Goal: Task Accomplishment & Management: Use online tool/utility

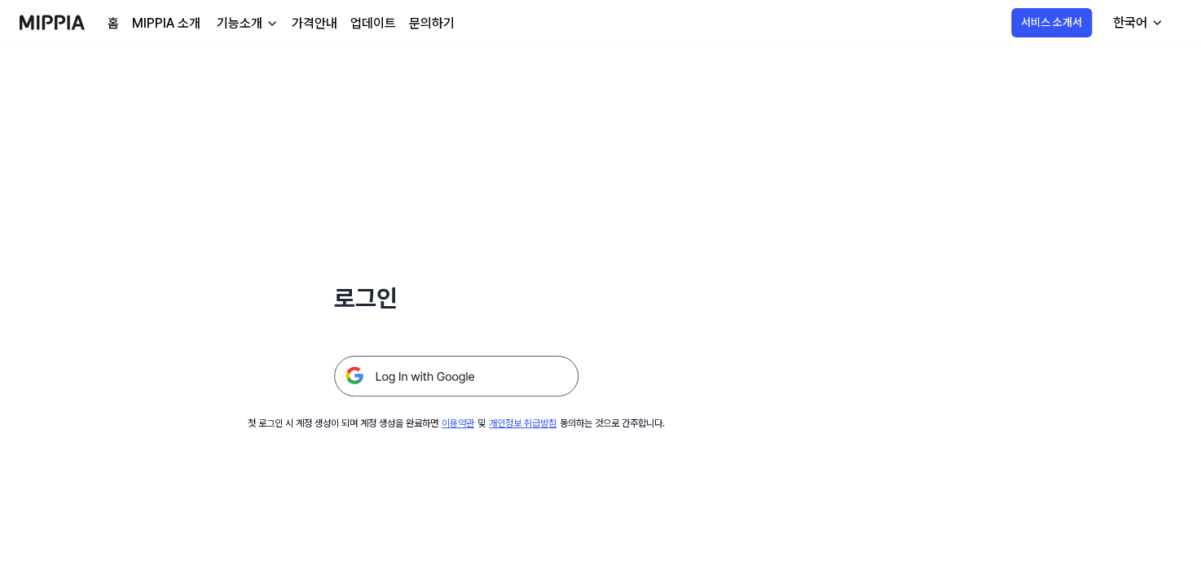
click at [493, 367] on img at bounding box center [456, 376] width 244 height 41
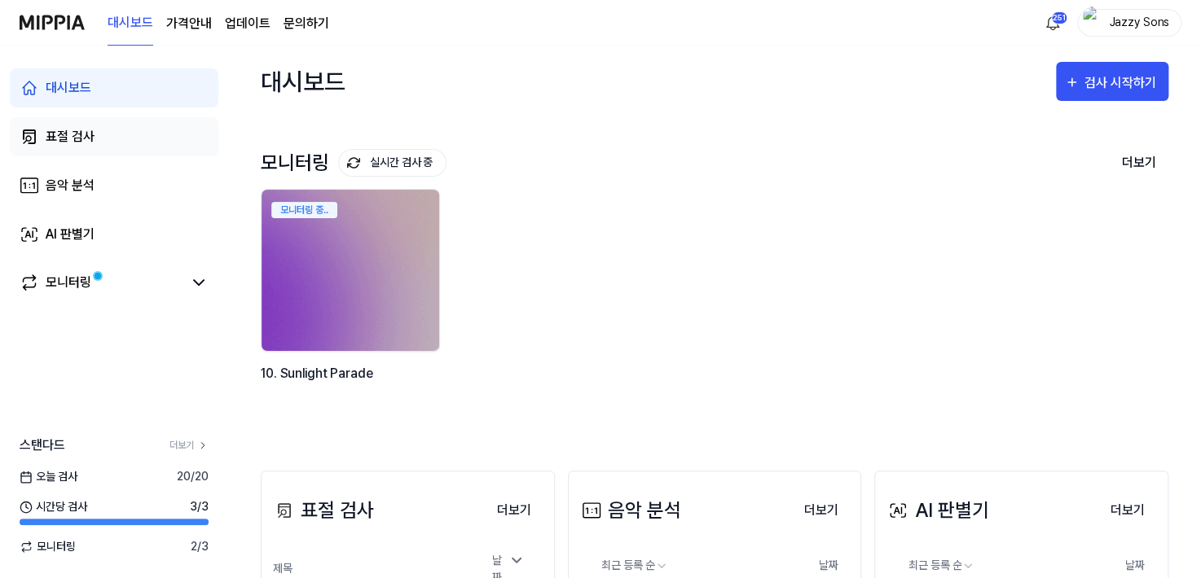
click at [81, 139] on div "표절 검사" at bounding box center [70, 137] width 49 height 20
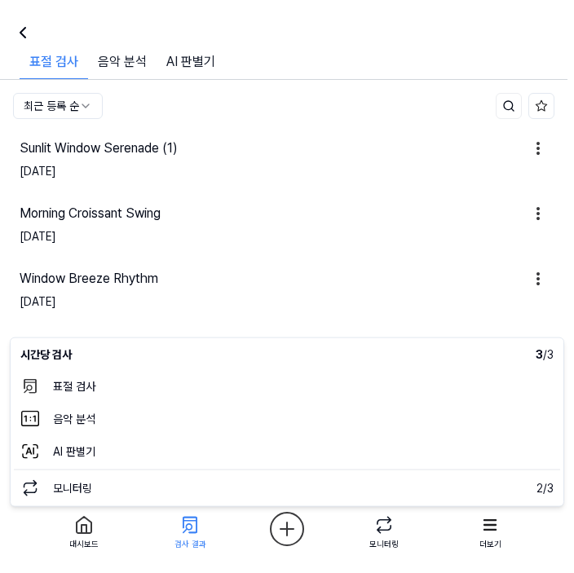
click at [296, 530] on html "대시보드 가격안내 업데이트 문의하기 251 Jazzy Sons 대시보드 표절 검사 음악 분석 AI 판별기 모니터링 스탠다드 더보기 오늘 검사 …" at bounding box center [287, 286] width 574 height 573
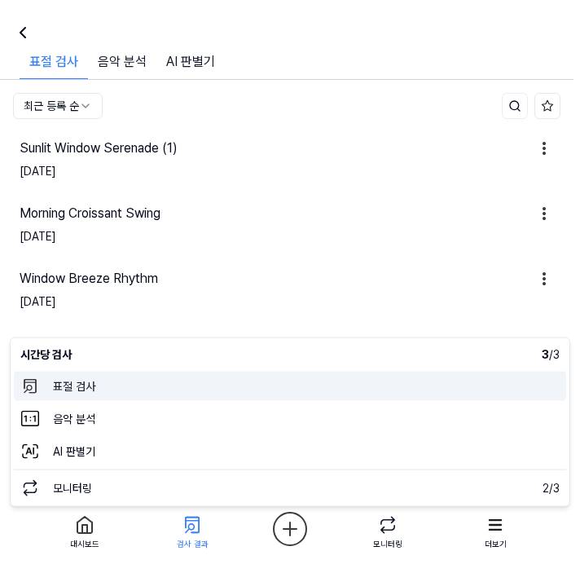
click at [86, 395] on 표절검사 "표절 검사" at bounding box center [290, 386] width 552 height 29
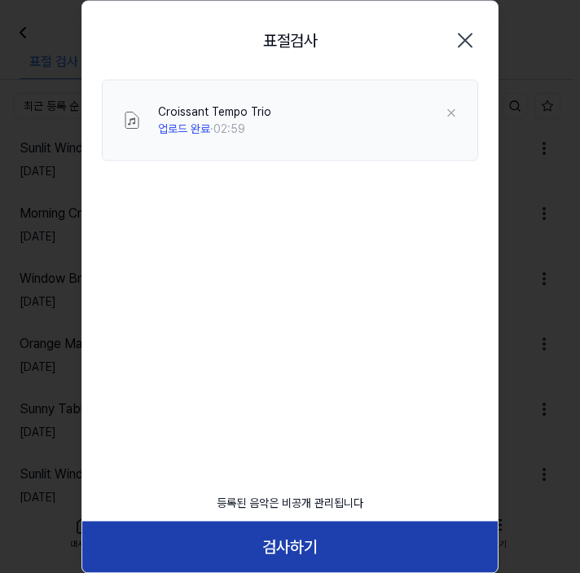
click at [279, 541] on button "검사하기" at bounding box center [290, 546] width 416 height 51
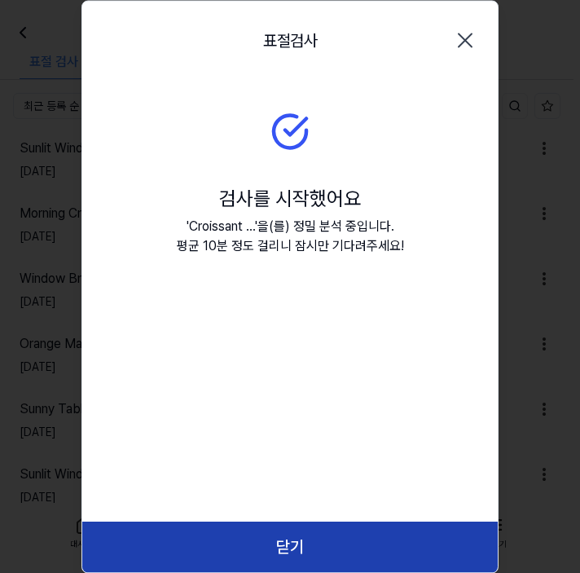
click at [301, 539] on button "닫기" at bounding box center [290, 546] width 416 height 51
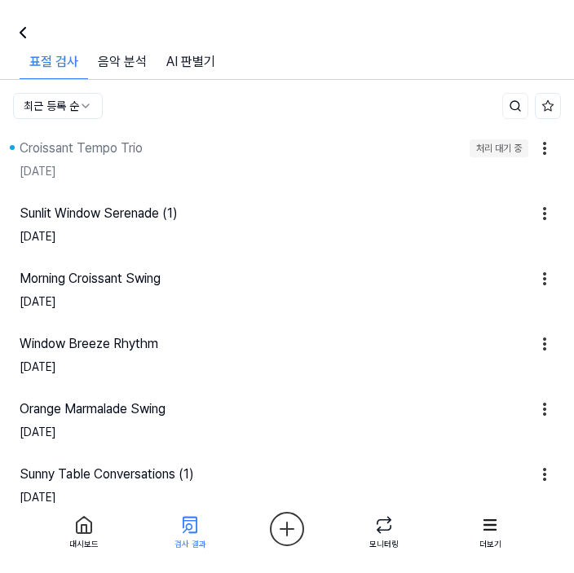
click at [294, 531] on html "대시보드 가격안내 업데이트 문의하기 251 Jazzy Sons 대시보드 표절 검사 음악 분석 AI 판별기 모니터링 스탠다드 더보기 오늘 검사 …" at bounding box center [287, 286] width 574 height 573
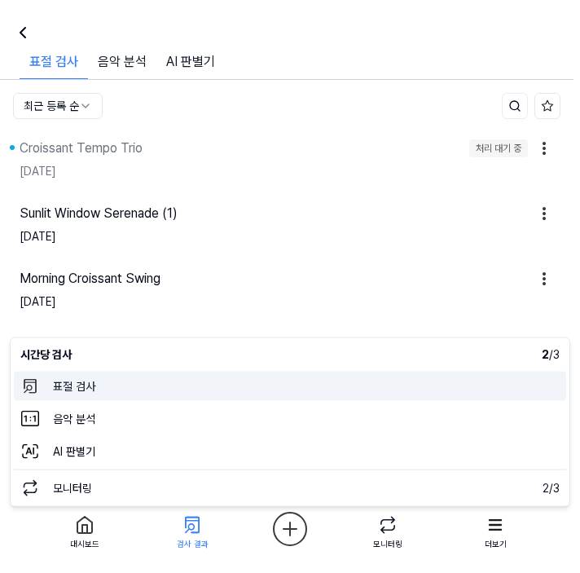
click at [152, 389] on 표절검사 "표절 검사" at bounding box center [290, 386] width 552 height 29
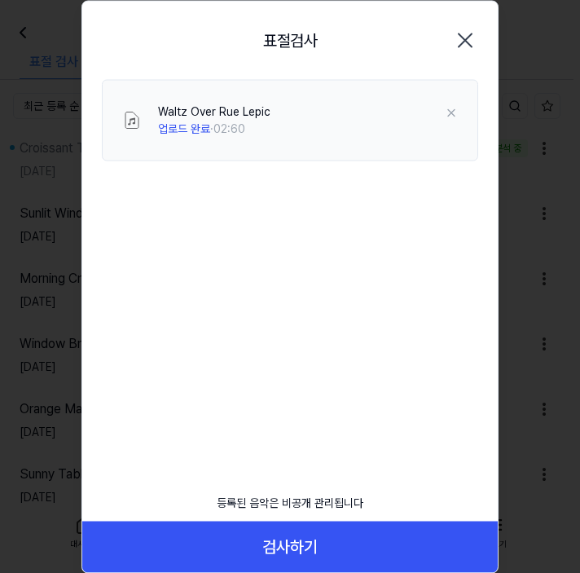
click at [238, 302] on div "표절검사 닫기 Waltz Over Rue Lepic 업로드 완료 · 02:60 등록된 음악은 비공개 관리됩니다 검사하기" at bounding box center [289, 286] width 417 height 573
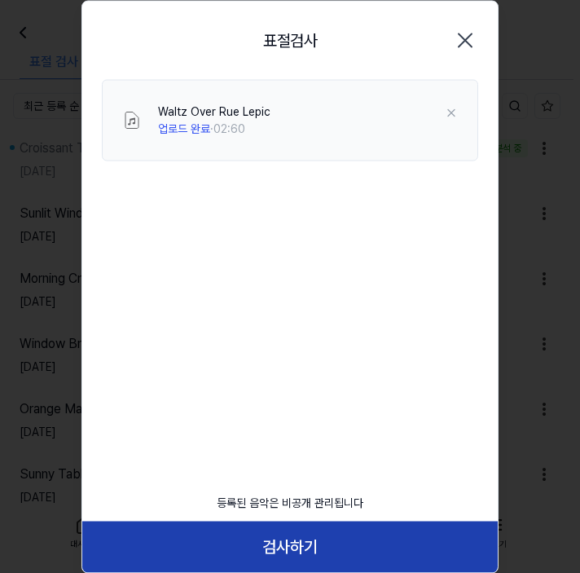
click at [270, 551] on button "검사하기" at bounding box center [290, 546] width 416 height 51
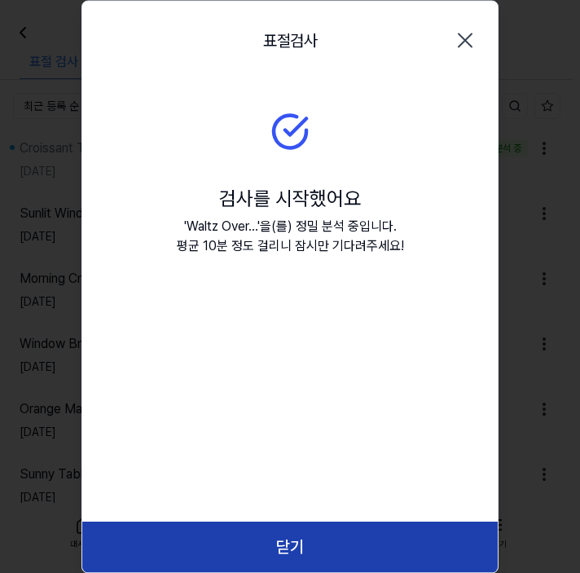
click at [277, 534] on button "닫기" at bounding box center [290, 546] width 416 height 51
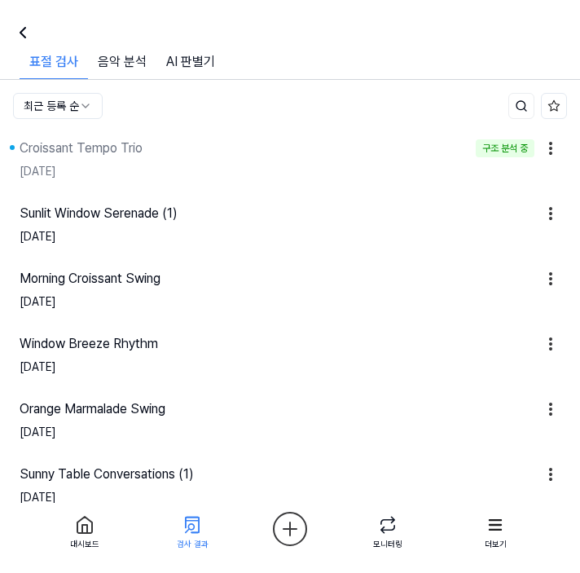
click at [279, 521] on html "대시보드 가격안내 업데이트 문의하기 251 Jazzy Sons 대시보드 표절 검사 음악 분석 AI 판별기 모니터링 스탠다드 더보기 오늘 검사 …" at bounding box center [290, 286] width 580 height 573
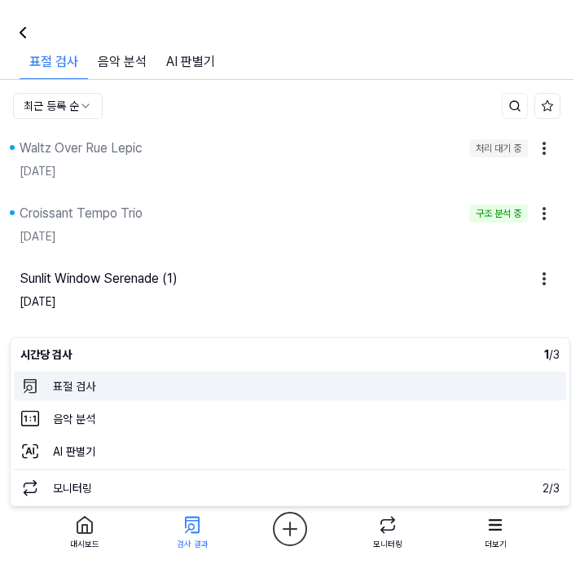
click at [134, 388] on 표절검사 "표절 검사" at bounding box center [290, 386] width 552 height 29
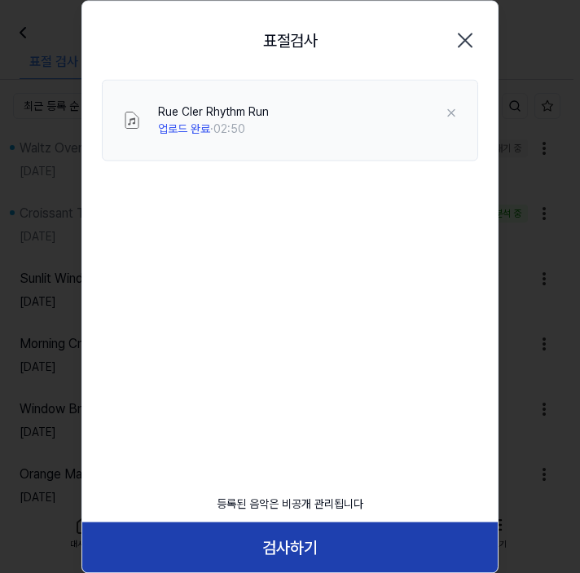
click at [280, 532] on button "검사하기" at bounding box center [290, 546] width 416 height 51
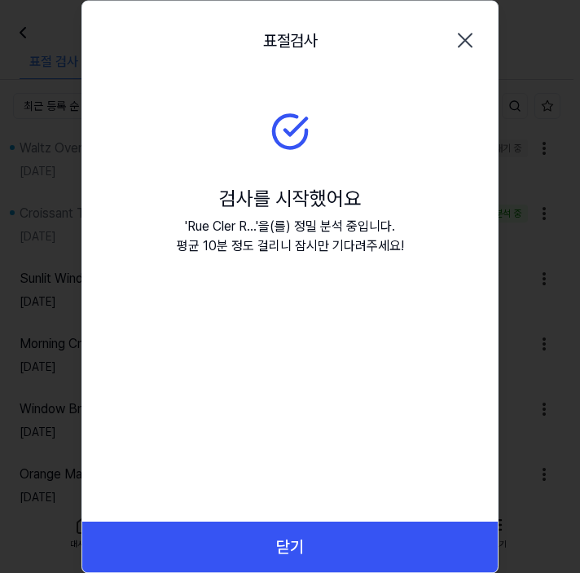
click at [280, 540] on button "닫기" at bounding box center [290, 546] width 416 height 51
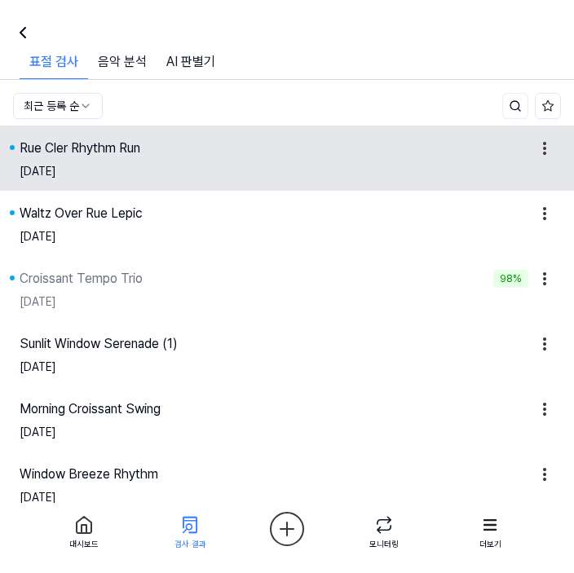
click at [56, 163] on div "2025.08.30." at bounding box center [38, 171] width 37 height 17
click at [76, 149] on div "Rue Cler Rhythm Run" at bounding box center [80, 149] width 121 height 20
click at [109, 168] on div "2025.08.30." at bounding box center [287, 171] width 534 height 27
click at [108, 152] on div "Rue Cler Rhythm Run" at bounding box center [80, 149] width 121 height 20
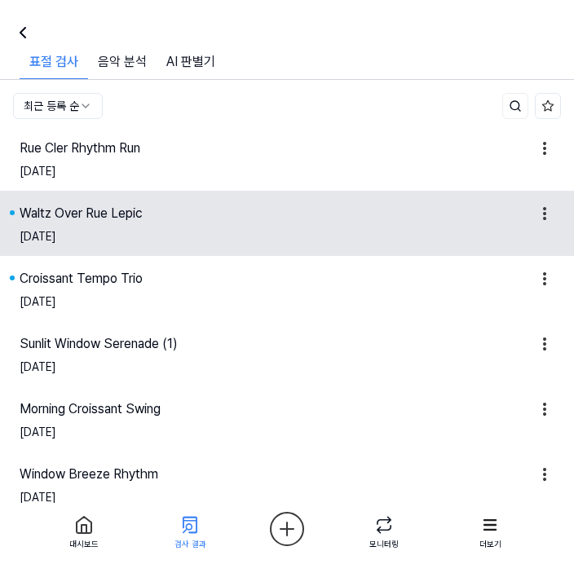
click at [128, 233] on div "2025.08.30." at bounding box center [287, 236] width 534 height 27
click at [131, 221] on div "Waltz Over Rue Lepic" at bounding box center [81, 214] width 123 height 20
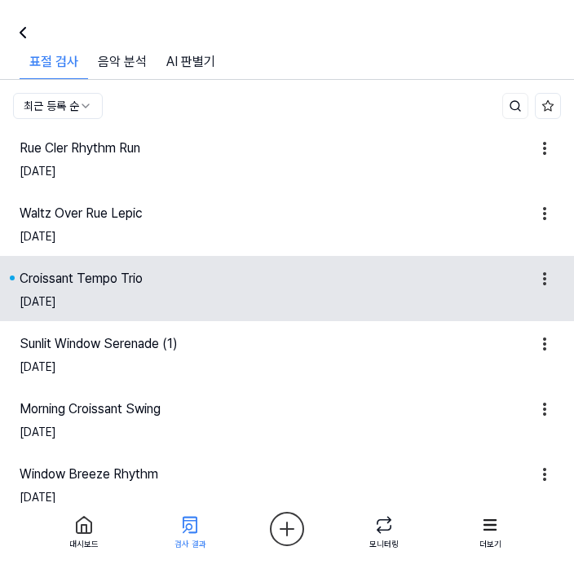
click at [108, 275] on div "Croissant Tempo Trio" at bounding box center [81, 279] width 123 height 20
